Goal: Transaction & Acquisition: Book appointment/travel/reservation

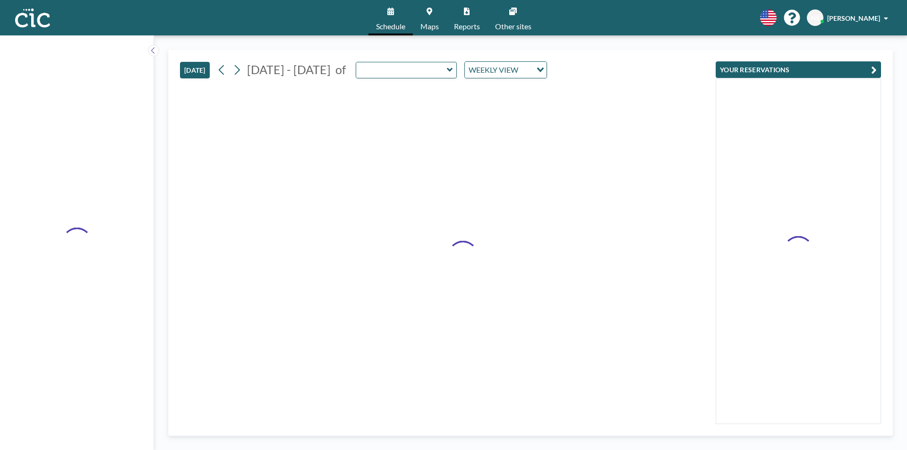
type input "Une"
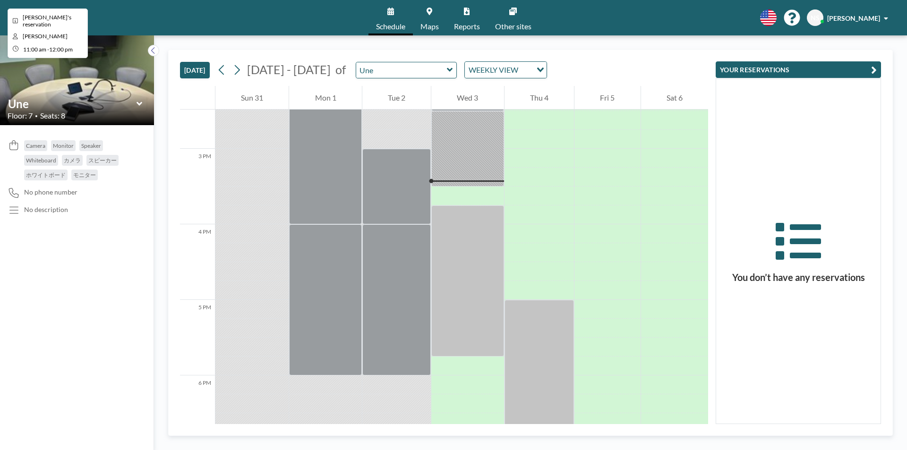
scroll to position [1133, 0]
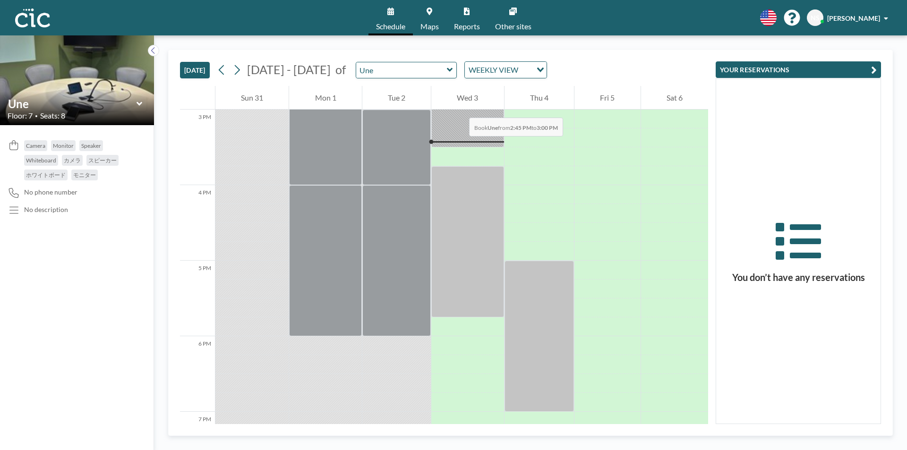
drag, startPoint x: 611, startPoint y: 104, endPoint x: 443, endPoint y: 98, distance: 167.3
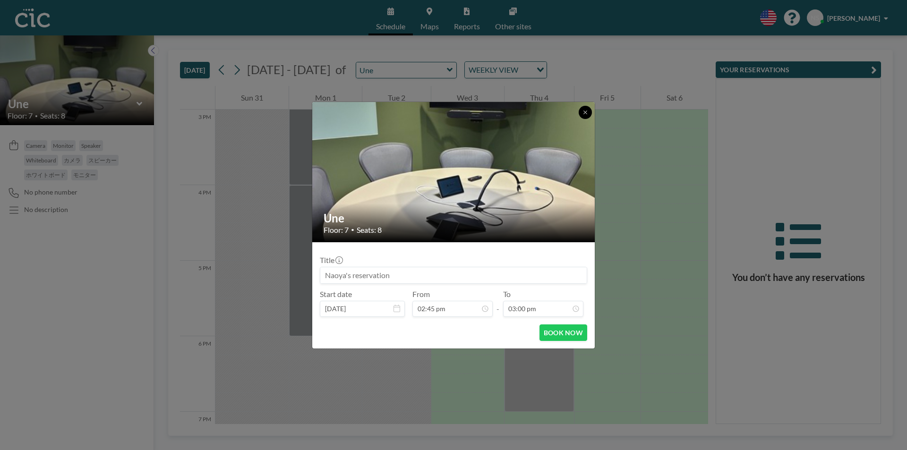
click at [585, 112] on icon at bounding box center [584, 112] width 3 height 3
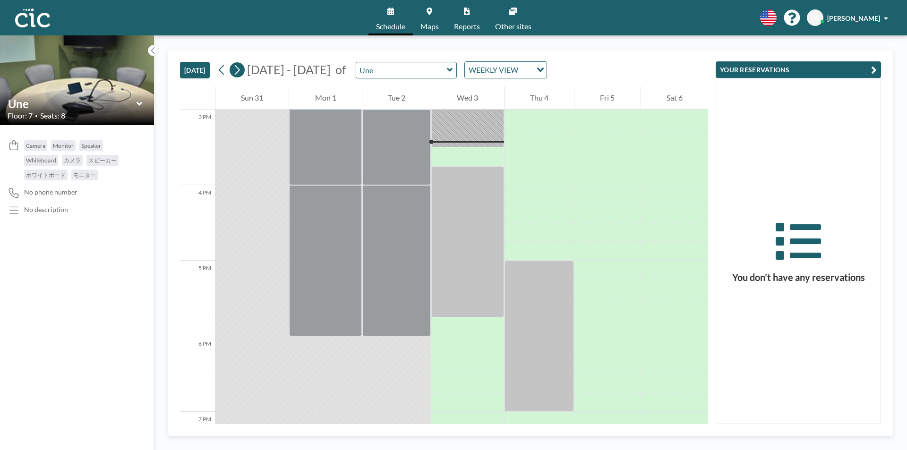
click at [239, 71] on icon at bounding box center [237, 70] width 5 height 10
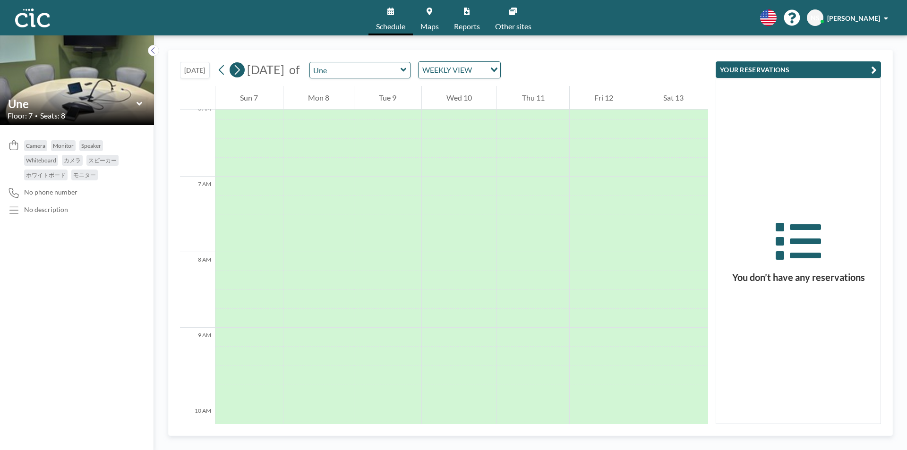
scroll to position [586, 0]
click at [138, 103] on icon at bounding box center [139, 104] width 6 height 4
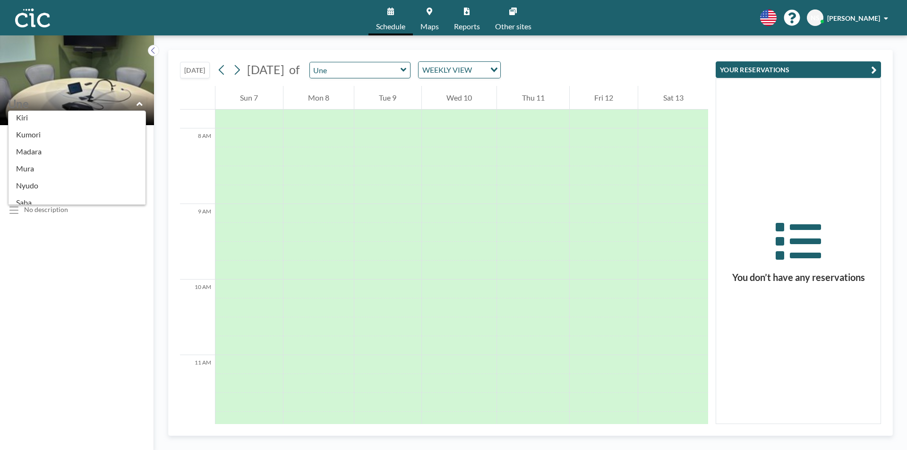
scroll to position [94, 0]
type input "Nyudo"
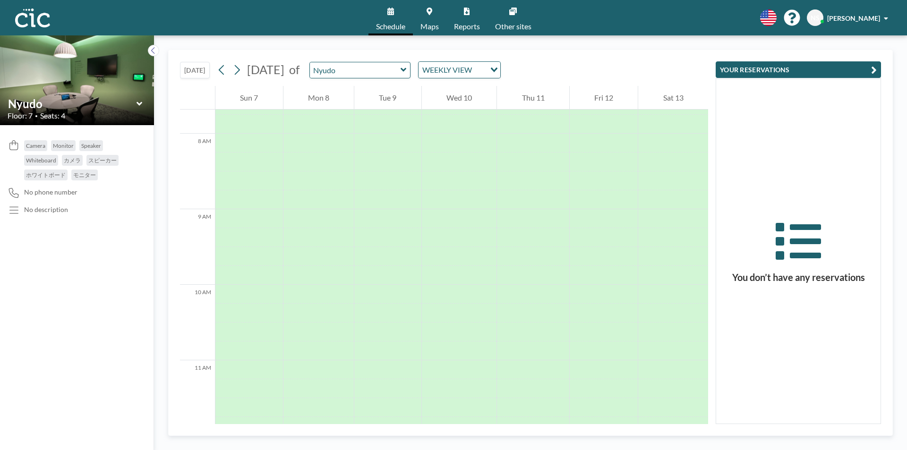
scroll to position [586, 0]
click at [142, 102] on icon at bounding box center [139, 104] width 6 height 4
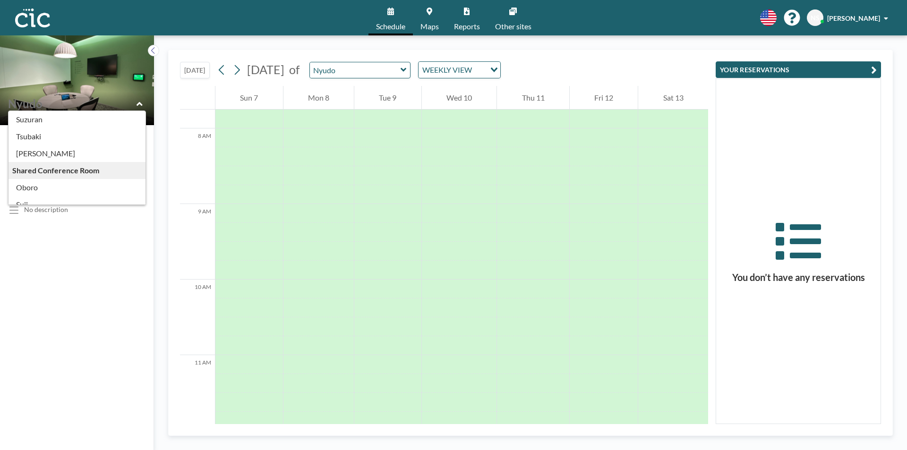
scroll to position [472, 0]
type input "Suji"
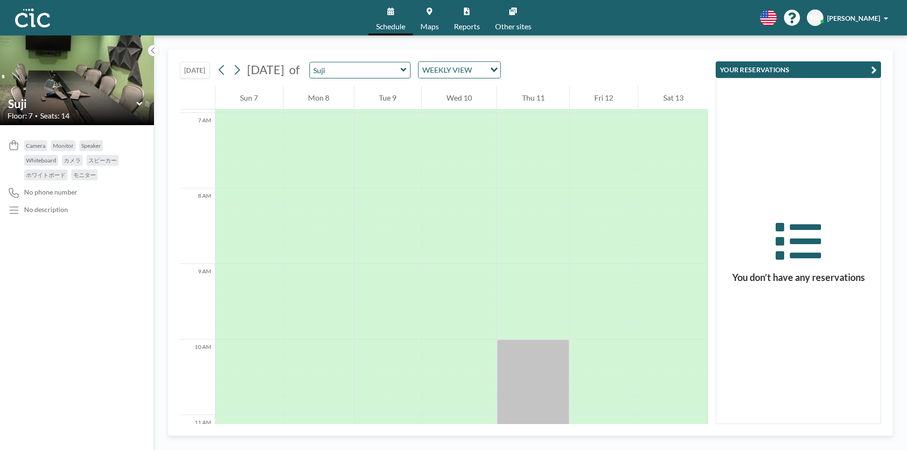
scroll to position [586, 0]
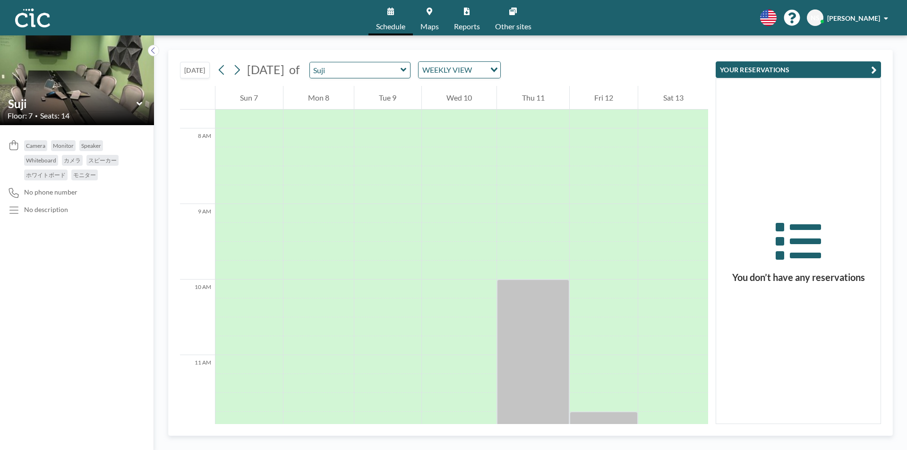
click at [141, 104] on icon at bounding box center [139, 104] width 6 height 4
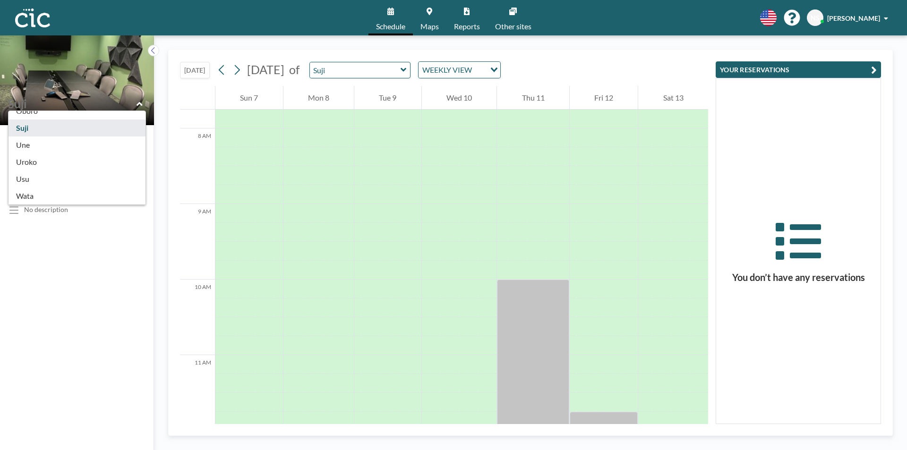
scroll to position [520, 0]
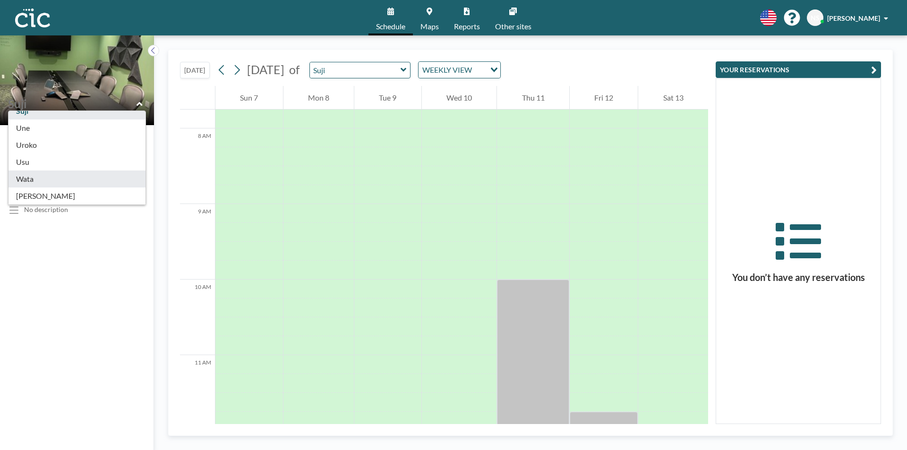
type input "Wata"
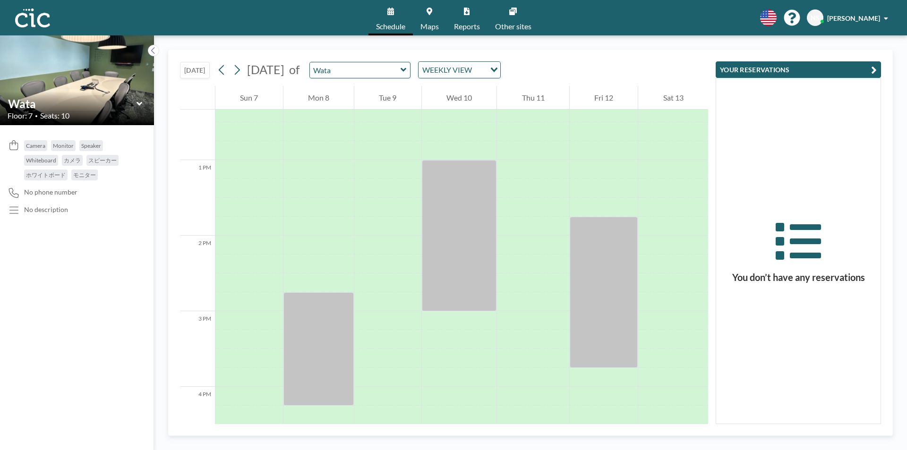
scroll to position [963, 0]
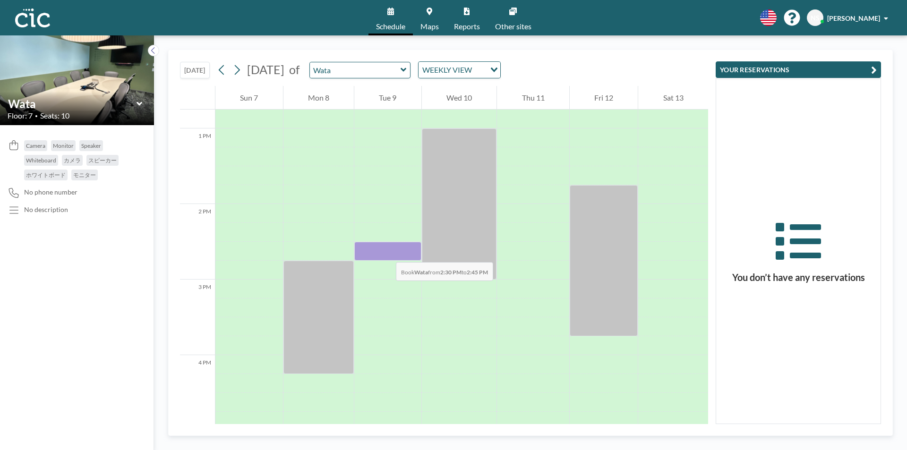
click at [386, 253] on div at bounding box center [387, 251] width 67 height 19
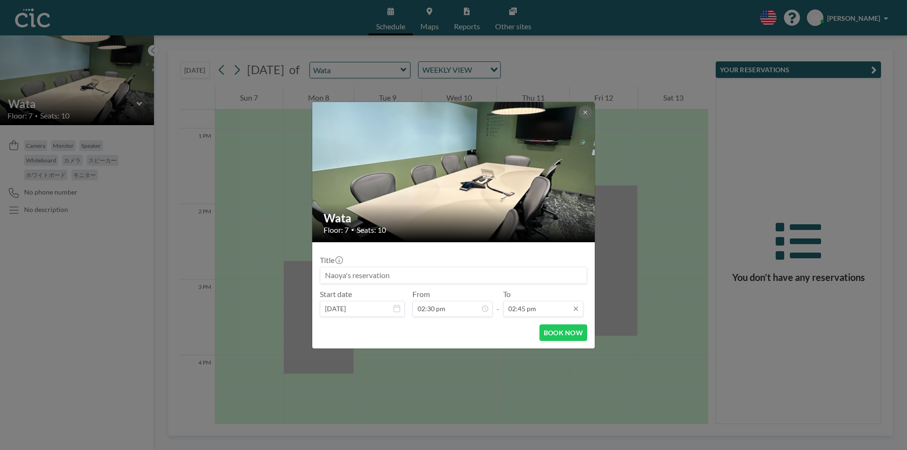
scroll to position [992, 0]
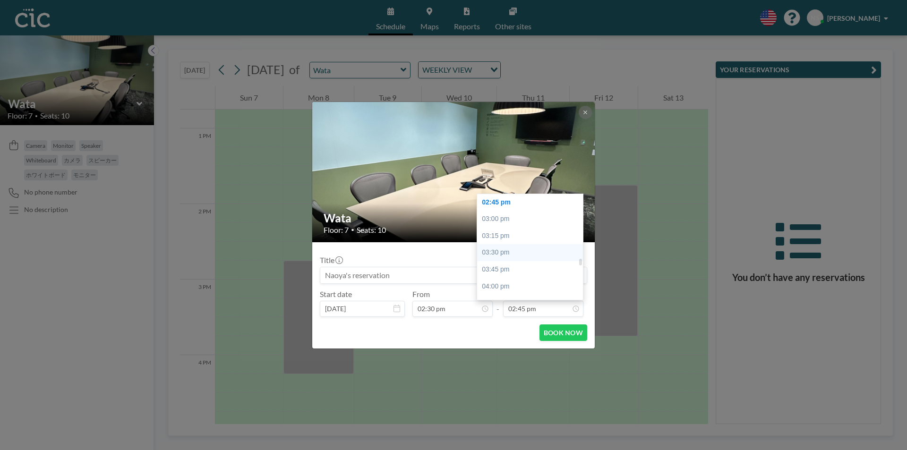
click at [501, 256] on div "03:30 pm" at bounding box center [532, 252] width 111 height 17
type input "03:30 pm"
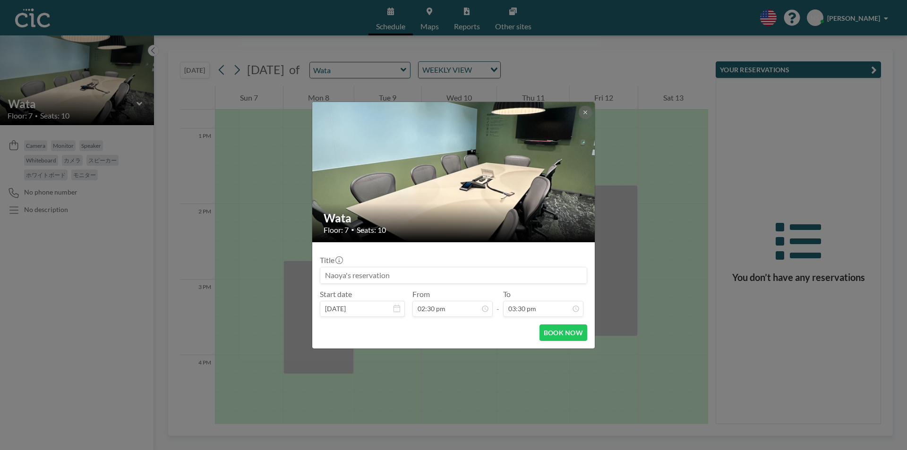
scroll to position [1042, 0]
click at [565, 333] on button "BOOK NOW" at bounding box center [563, 332] width 48 height 17
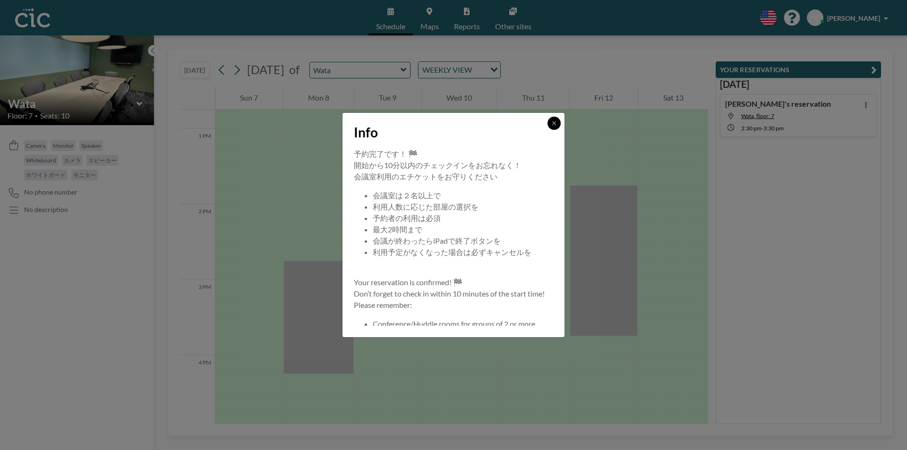
click at [552, 127] on button at bounding box center [553, 123] width 13 height 13
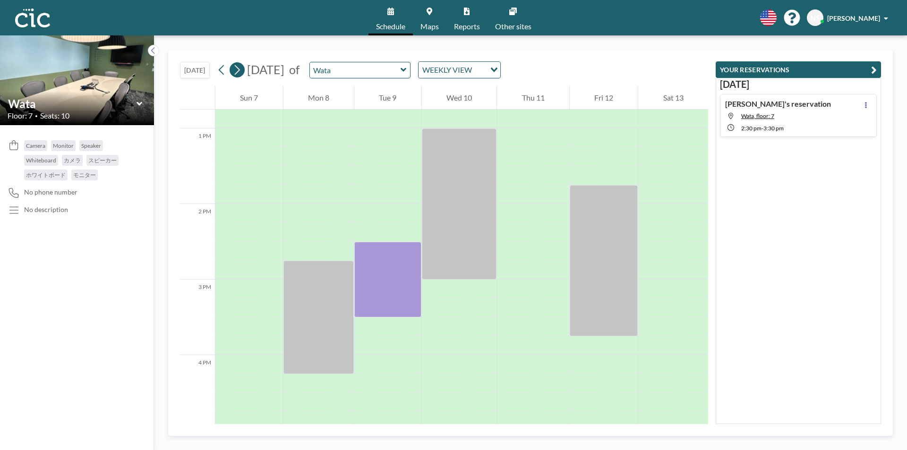
click at [237, 70] on icon at bounding box center [236, 70] width 9 height 14
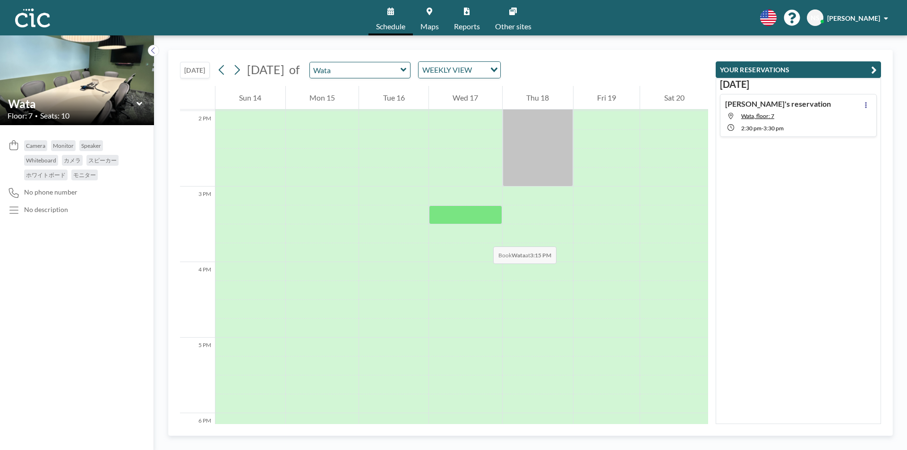
scroll to position [1058, 0]
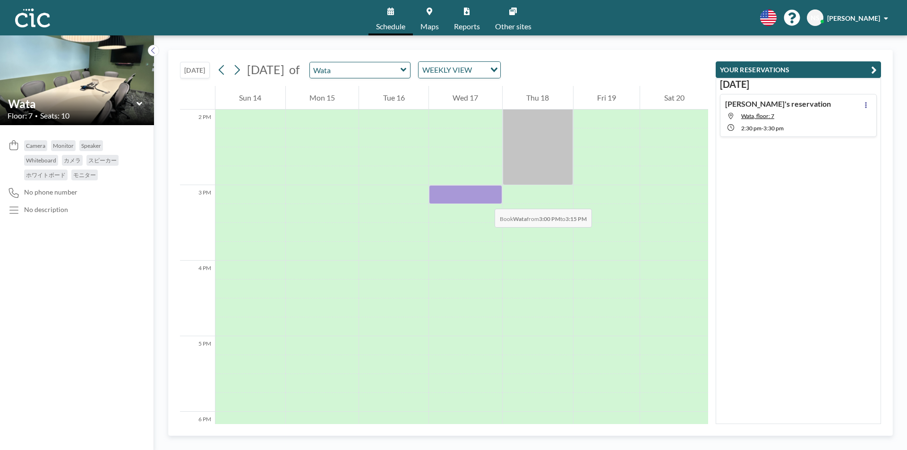
click at [485, 199] on div at bounding box center [465, 194] width 73 height 19
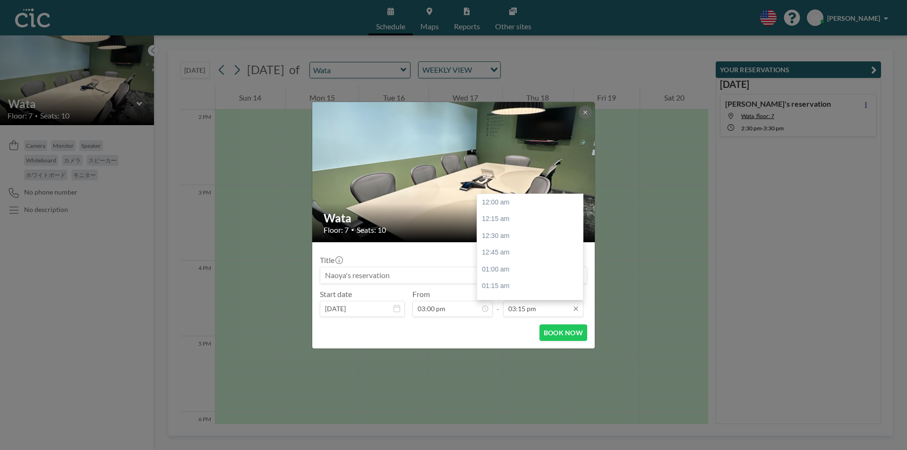
scroll to position [1025, 0]
click at [521, 310] on input "03:15 pm" at bounding box center [543, 309] width 80 height 16
click at [500, 252] on div "04:00 pm" at bounding box center [532, 253] width 111 height 17
type input "04:00 pm"
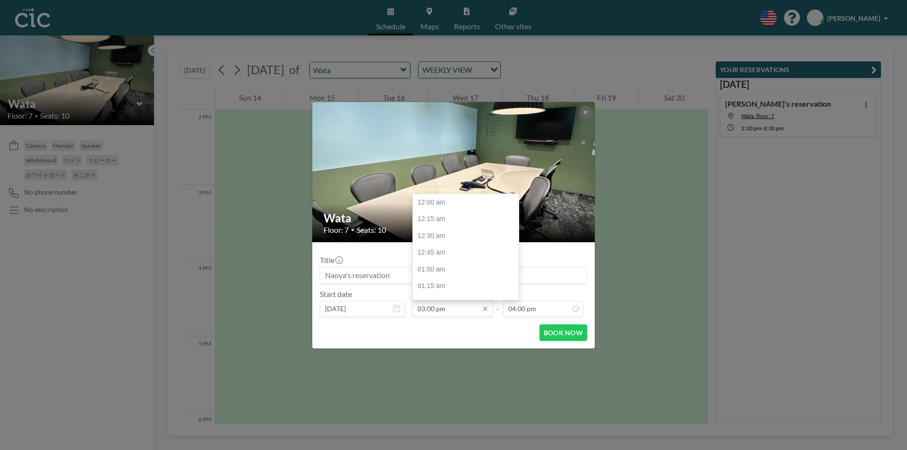
scroll to position [1009, 0]
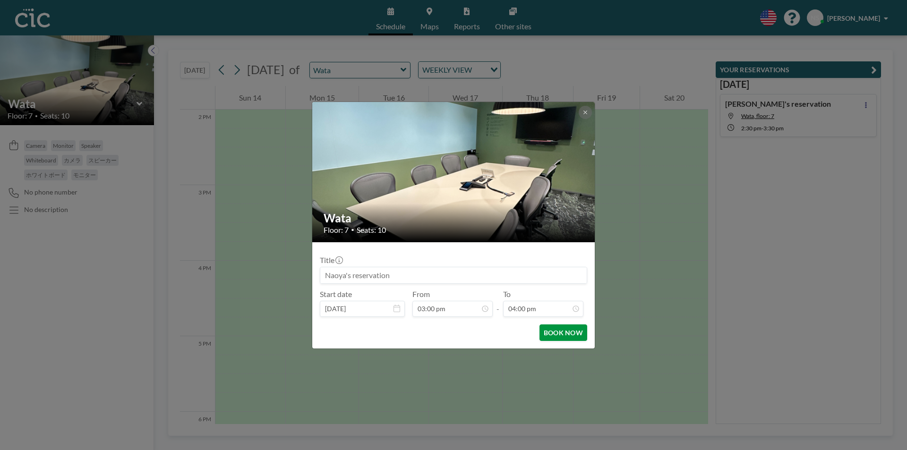
click at [561, 328] on button "BOOK NOW" at bounding box center [563, 332] width 48 height 17
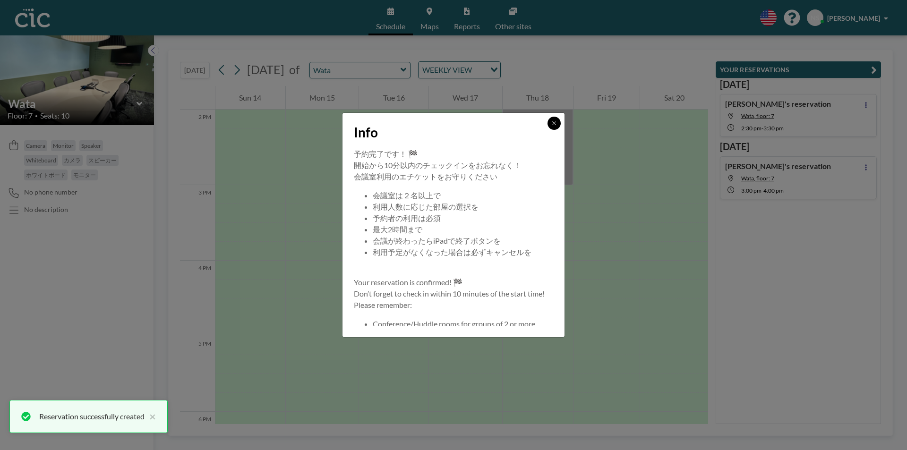
click at [551, 125] on icon at bounding box center [554, 123] width 6 height 6
